Goal: Browse casually

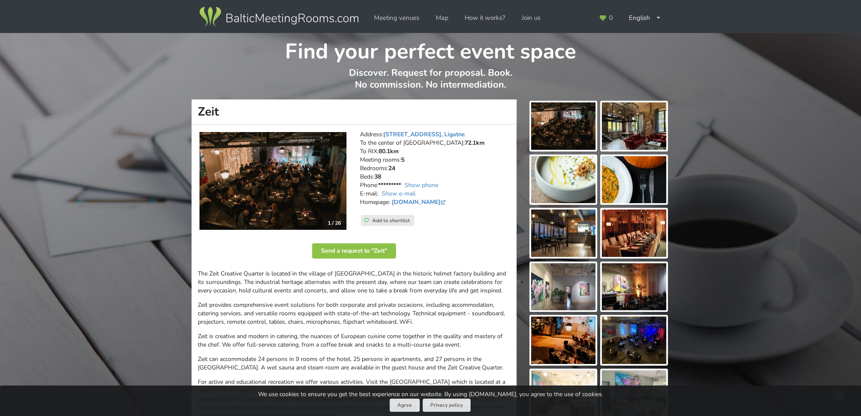
click at [660, 108] on img at bounding box center [634, 125] width 64 height 47
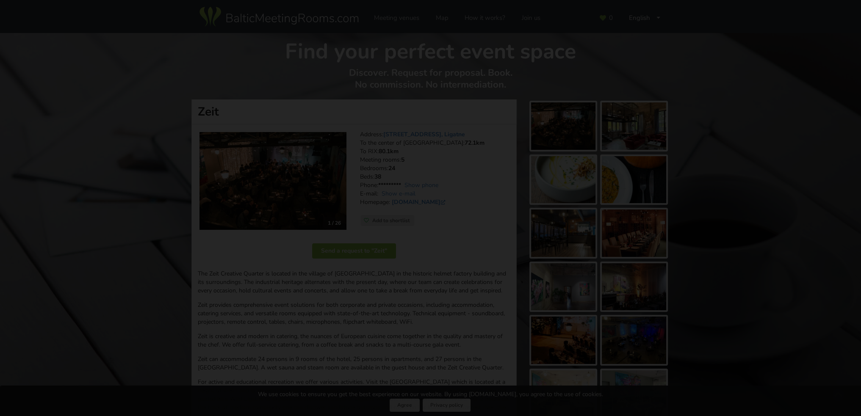
click at [646, 119] on div at bounding box center [430, 188] width 861 height 337
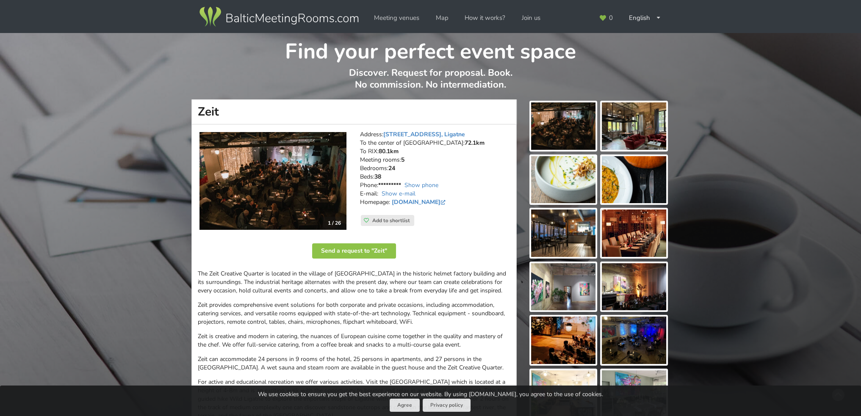
click at [650, 135] on img at bounding box center [634, 125] width 64 height 47
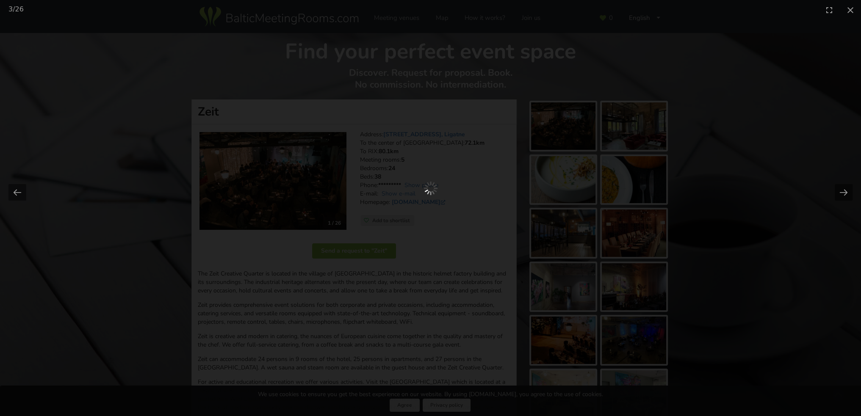
click at [398, 413] on div "3 / 26 Zeit | Ligatne | Event place - gallery picture" at bounding box center [430, 208] width 861 height 416
click at [398, 408] on div "3 / 26 Zeit | Ligatne | Event place - gallery picture" at bounding box center [430, 208] width 861 height 416
click at [406, 406] on div "3 / 26 Zeit | Ligatne | Event place - gallery picture" at bounding box center [430, 208] width 861 height 416
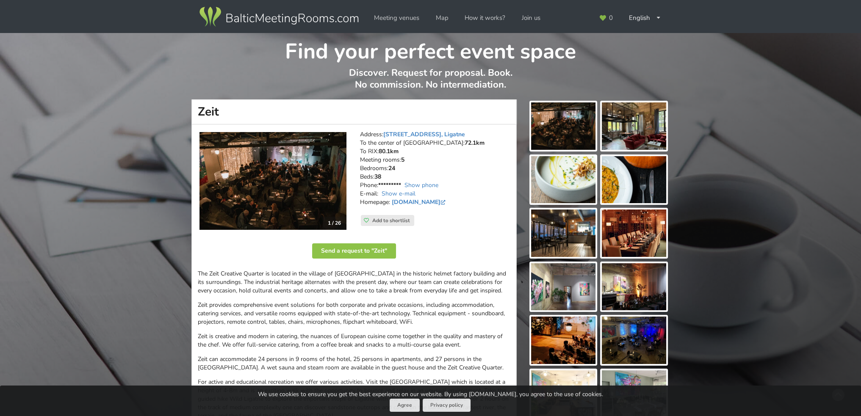
click at [658, 131] on img at bounding box center [634, 125] width 64 height 47
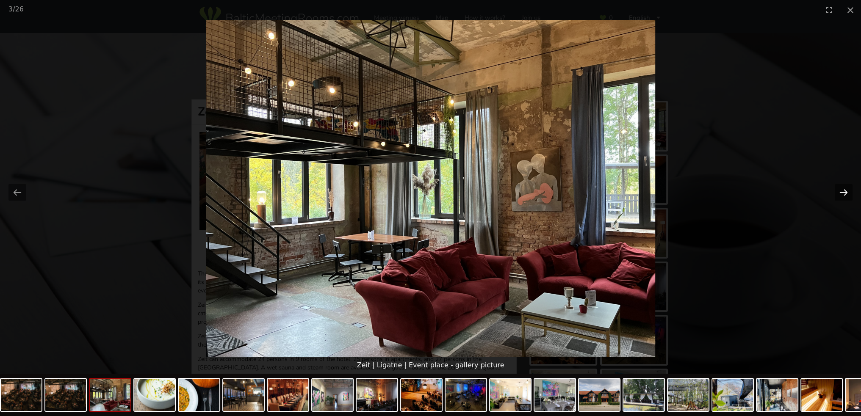
click at [848, 190] on button "Next slide" at bounding box center [844, 192] width 18 height 17
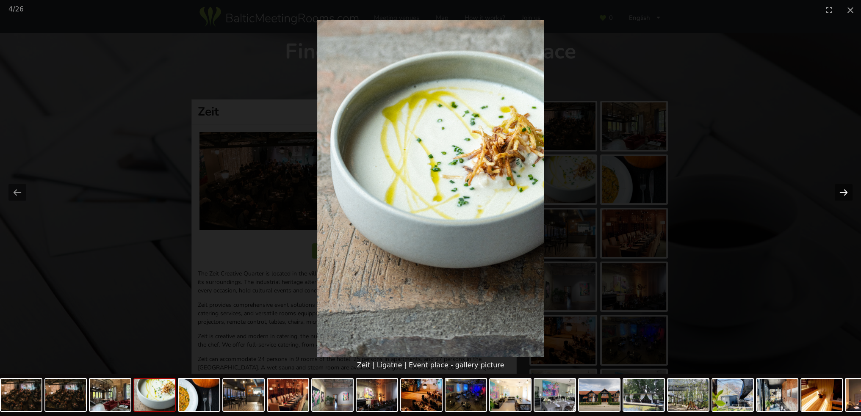
click at [848, 190] on button "Next slide" at bounding box center [844, 192] width 18 height 17
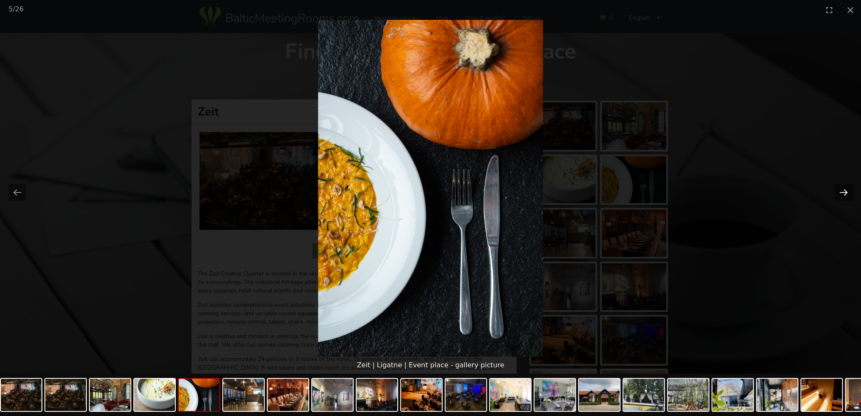
click at [848, 190] on button "Next slide" at bounding box center [844, 192] width 18 height 17
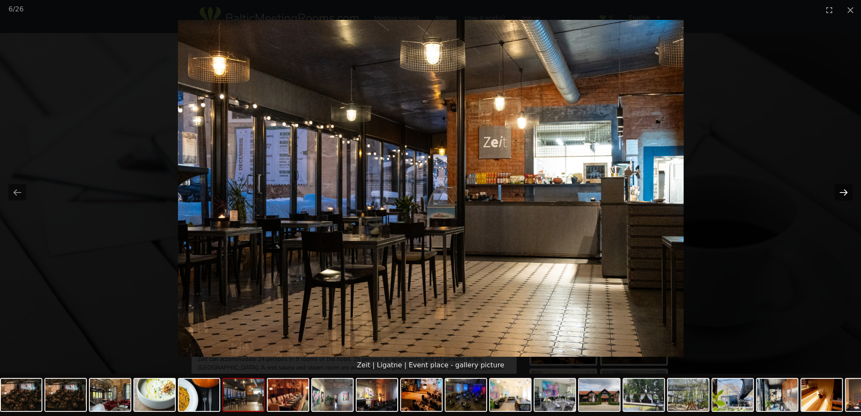
click at [848, 190] on button "Next slide" at bounding box center [844, 192] width 18 height 17
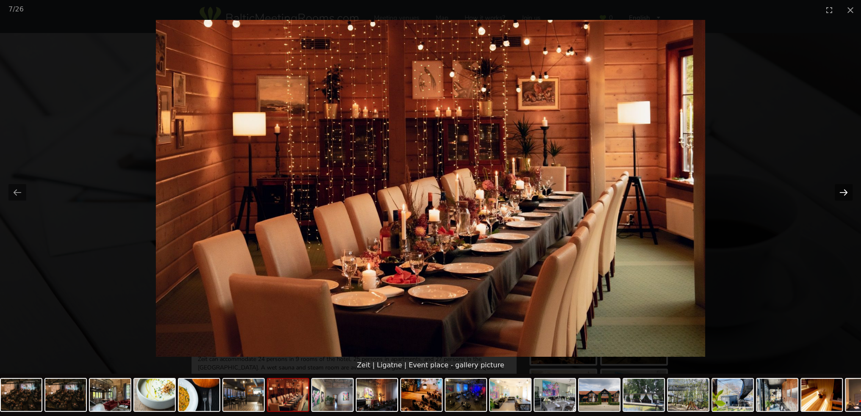
click at [848, 190] on button "Next slide" at bounding box center [844, 192] width 18 height 17
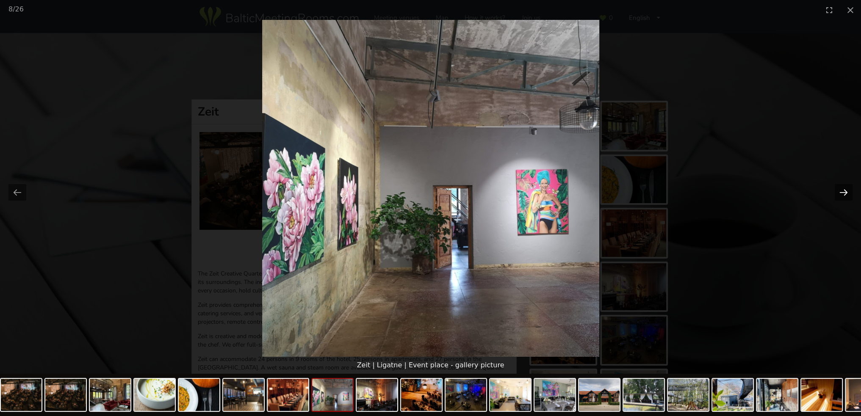
click at [848, 190] on button "Next slide" at bounding box center [844, 192] width 18 height 17
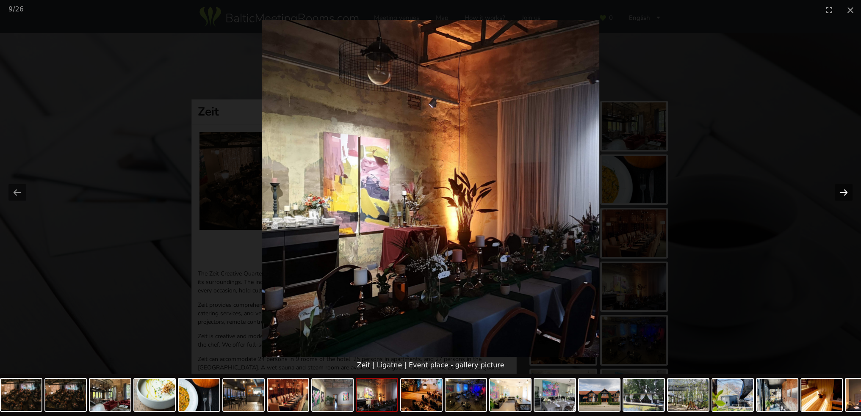
click at [848, 190] on button "Next slide" at bounding box center [844, 192] width 18 height 17
